Goal: Task Accomplishment & Management: Complete application form

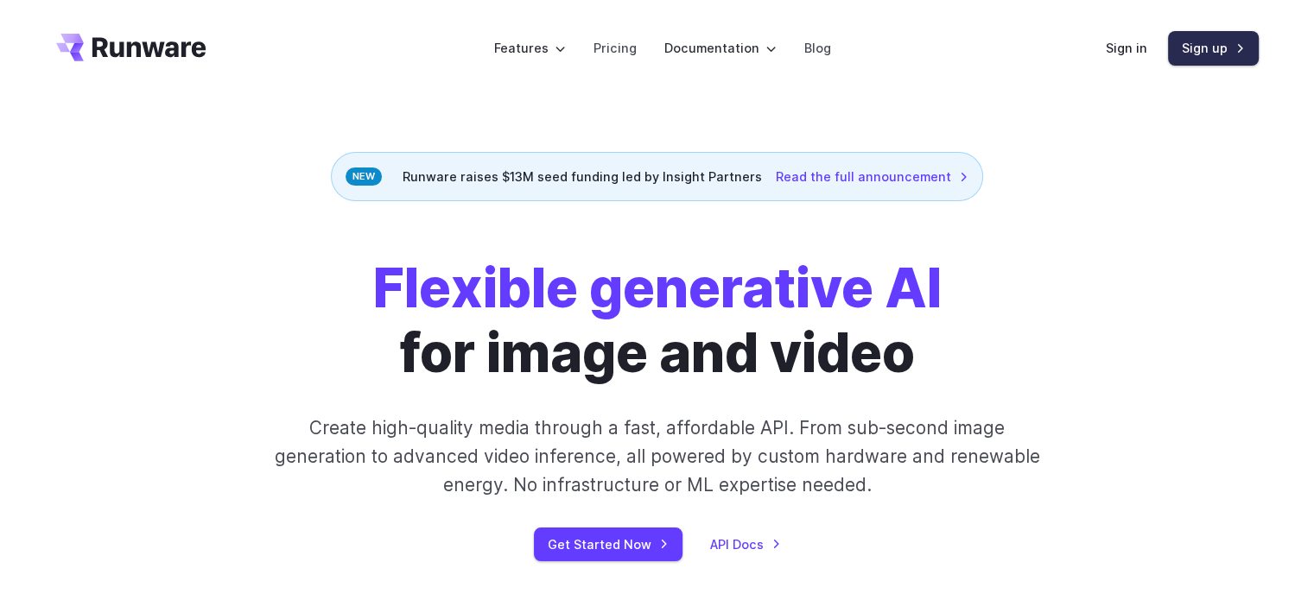
click at [1215, 47] on link "Sign up" at bounding box center [1213, 48] width 91 height 34
click at [1132, 41] on link "Sign in" at bounding box center [1126, 48] width 41 height 20
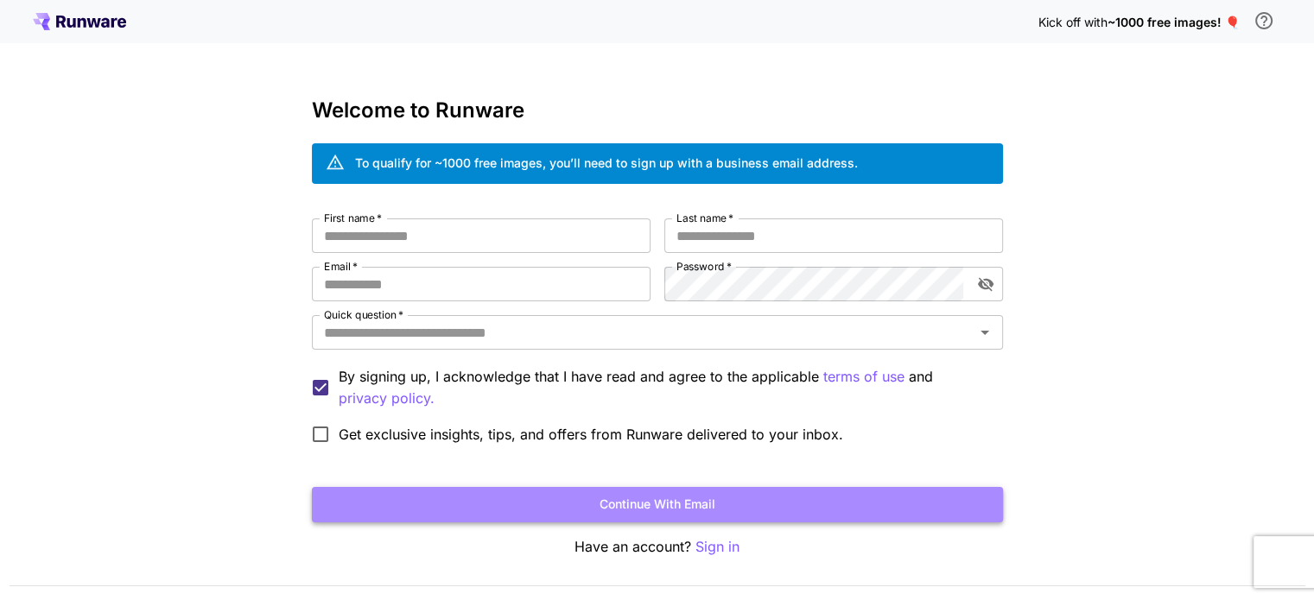
click at [771, 511] on button "Continue with email" at bounding box center [657, 504] width 691 height 35
click at [718, 500] on button "Continue with email" at bounding box center [657, 504] width 691 height 35
